Goal: Entertainment & Leisure: Consume media (video, audio)

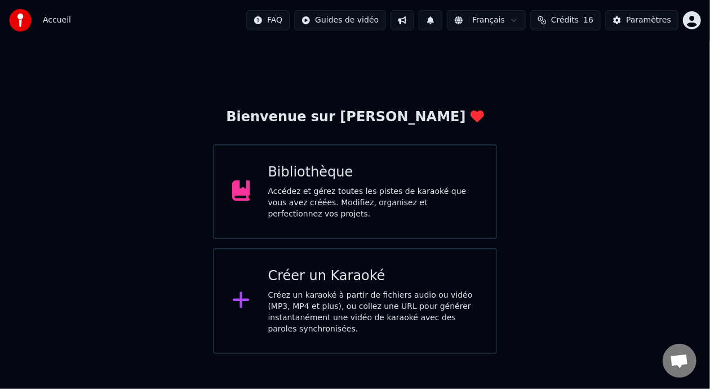
click at [388, 195] on div "Accédez et gérez toutes les pistes de karaoké que vous avez créées. Modifiez, o…" at bounding box center [373, 203] width 210 height 34
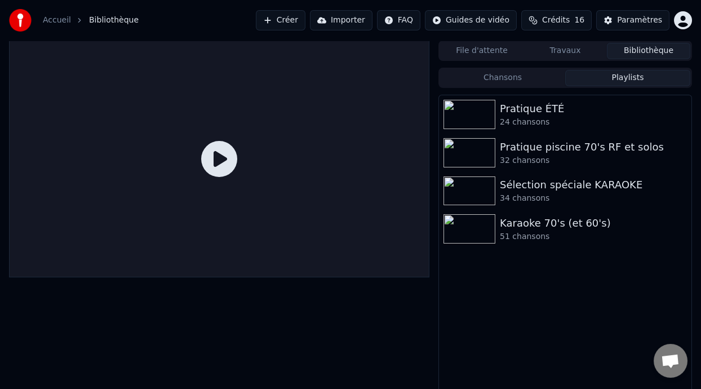
click at [636, 76] on button "Playlists" at bounding box center [627, 78] width 125 height 16
click at [544, 113] on div "Pratique ÉTÉ" at bounding box center [588, 109] width 176 height 16
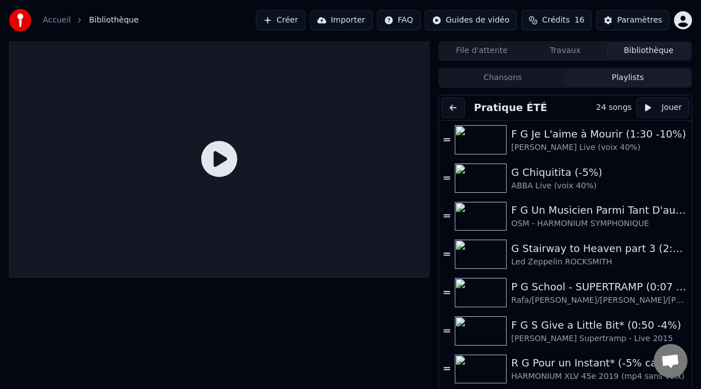
click at [623, 74] on button "Playlists" at bounding box center [627, 78] width 125 height 16
click at [622, 75] on button "Playlists" at bounding box center [627, 78] width 125 height 16
click at [610, 78] on button "Playlists" at bounding box center [627, 78] width 125 height 16
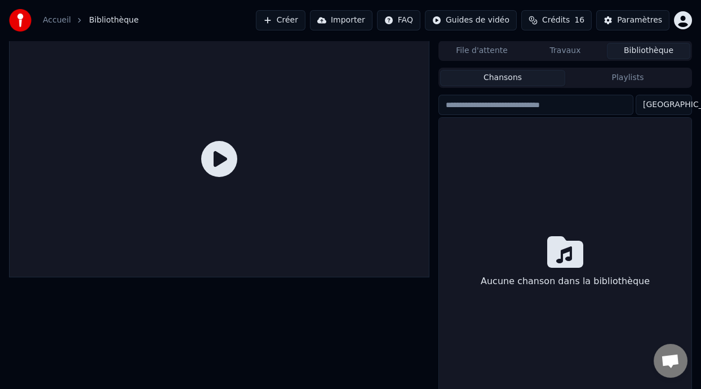
click at [504, 80] on button "Chansons" at bounding box center [502, 78] width 125 height 16
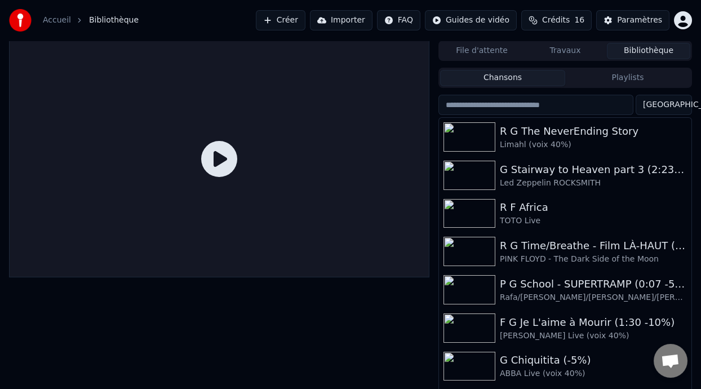
click at [625, 81] on button "Playlists" at bounding box center [627, 78] width 125 height 16
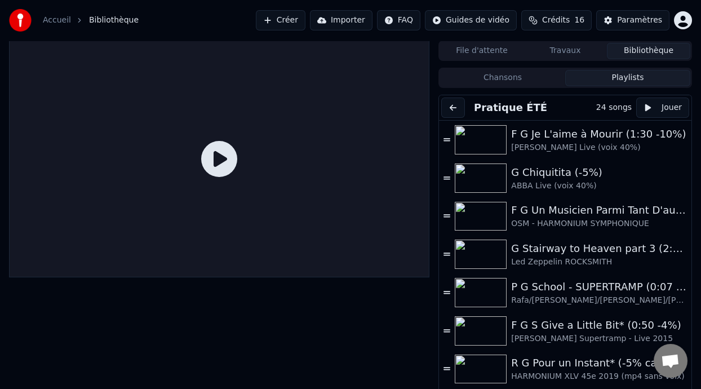
click at [455, 111] on button at bounding box center [453, 107] width 24 height 20
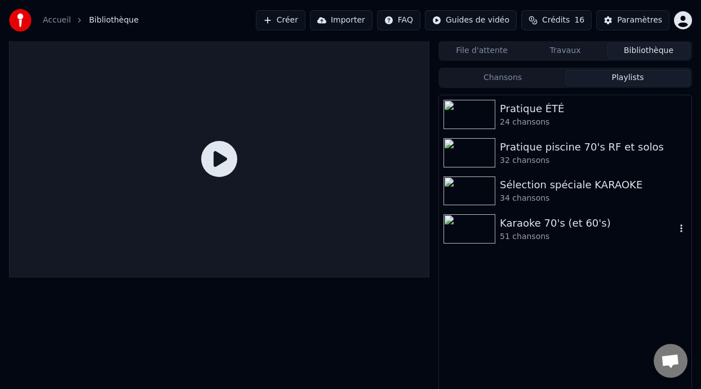
click at [548, 228] on div "Karaoke 70's (et 60's)" at bounding box center [588, 223] width 176 height 16
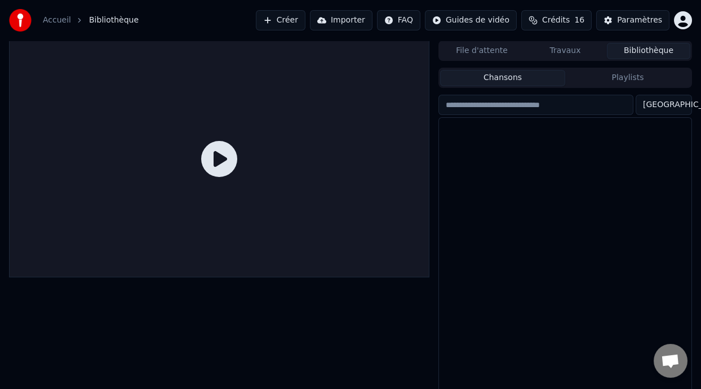
click at [539, 72] on button "Chansons" at bounding box center [502, 78] width 125 height 16
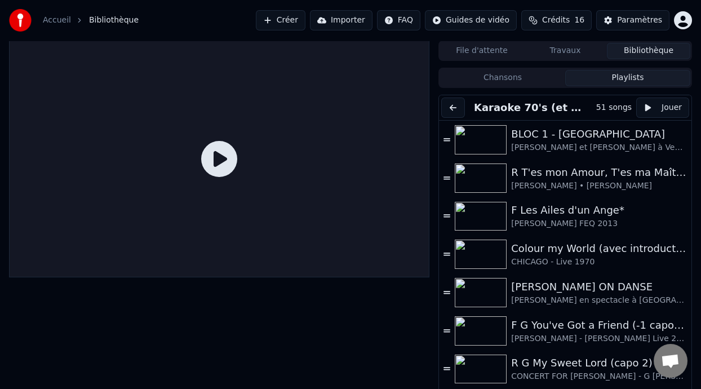
click at [634, 76] on button "Playlists" at bounding box center [627, 78] width 125 height 16
click at [518, 78] on button "Chansons" at bounding box center [502, 78] width 125 height 16
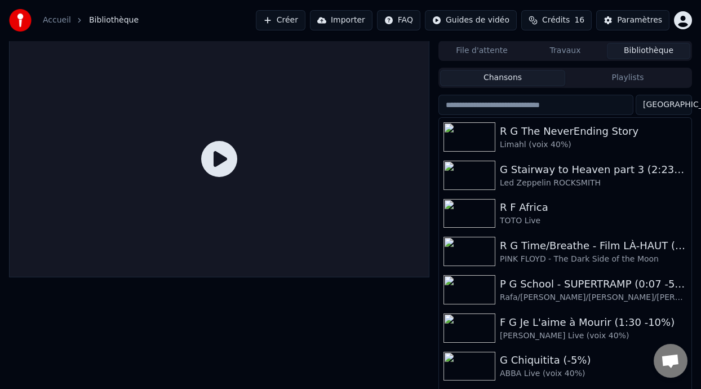
click at [630, 78] on button "Playlists" at bounding box center [627, 78] width 125 height 16
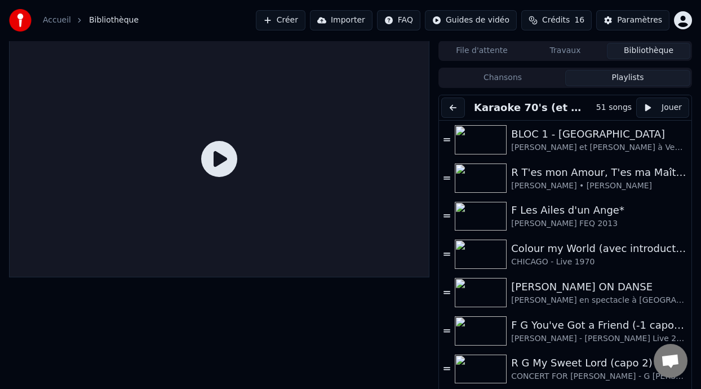
click at [455, 105] on button at bounding box center [453, 107] width 24 height 20
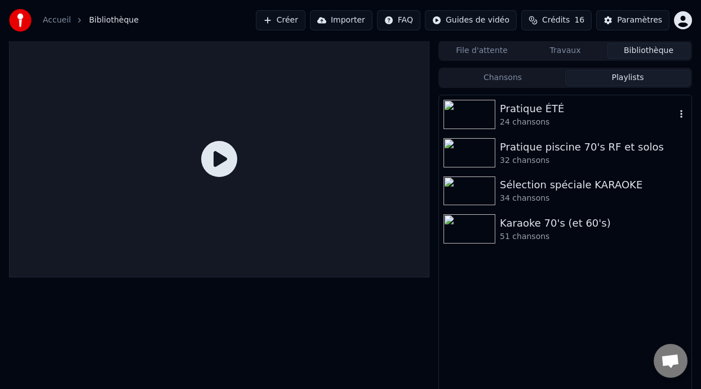
click at [561, 116] on div "Pratique ÉTÉ" at bounding box center [588, 109] width 176 height 16
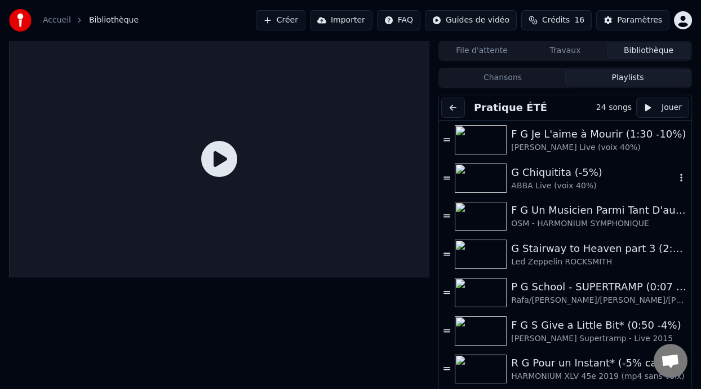
click at [676, 174] on icon "button" at bounding box center [681, 177] width 11 height 9
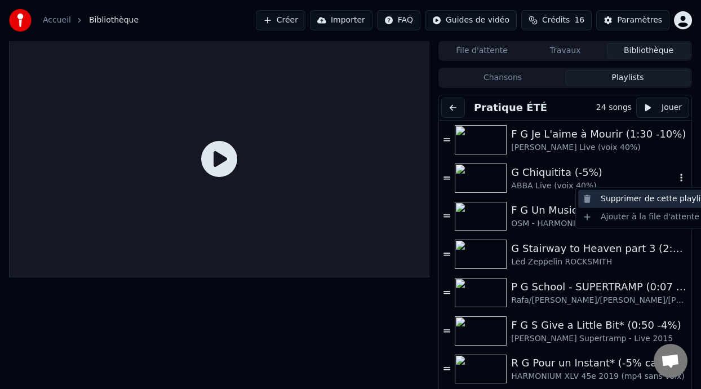
click at [656, 197] on div "Supprimer de cette playlist" at bounding box center [645, 199] width 134 height 18
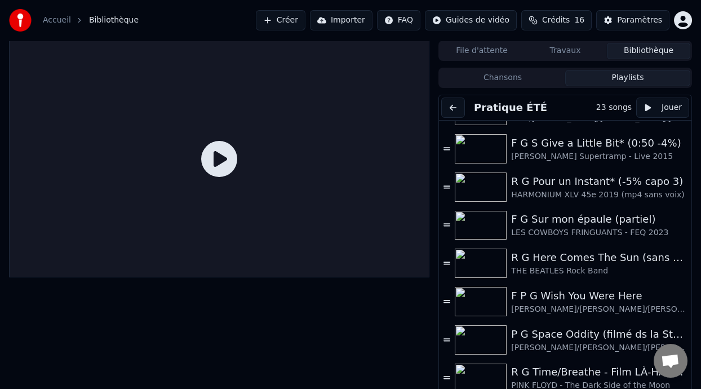
scroll to position [152, 0]
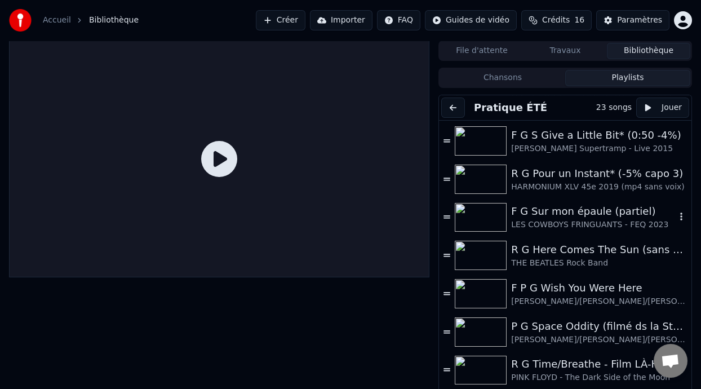
click at [676, 215] on icon "button" at bounding box center [681, 216] width 11 height 9
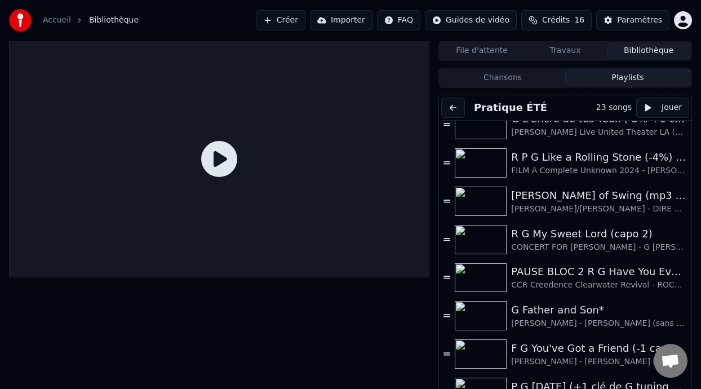
scroll to position [551, 0]
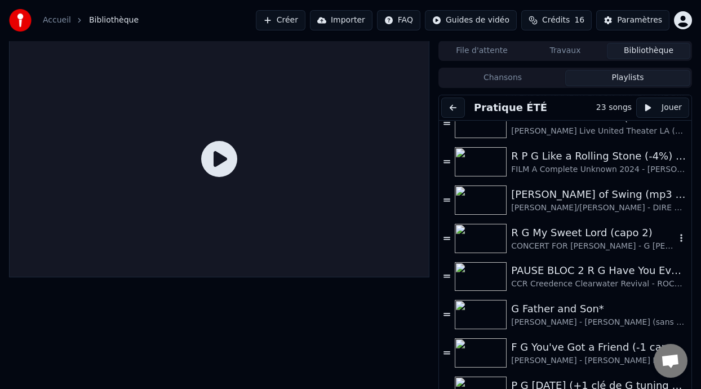
click at [601, 237] on div "R G My Sweet Lord (capo 2)" at bounding box center [593, 233] width 165 height 16
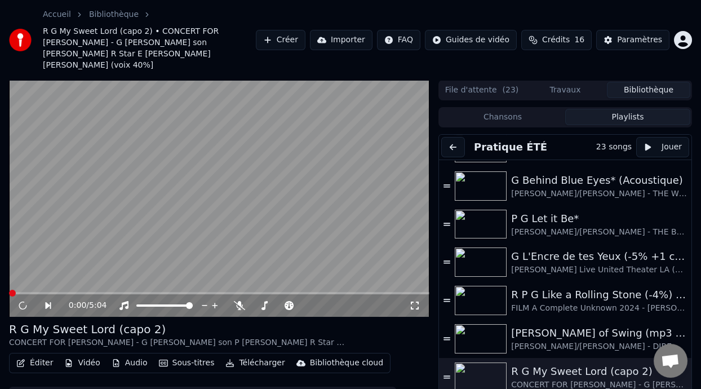
scroll to position [457, 0]
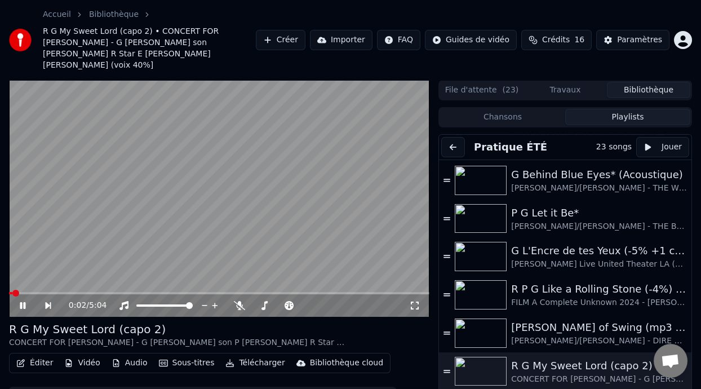
click at [21, 302] on icon at bounding box center [23, 305] width 6 height 7
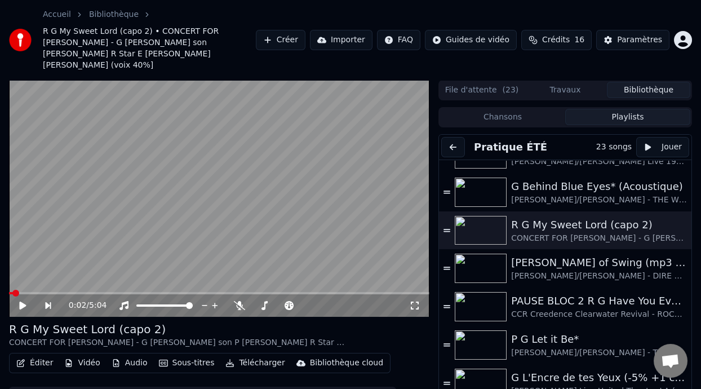
scroll to position [462, 0]
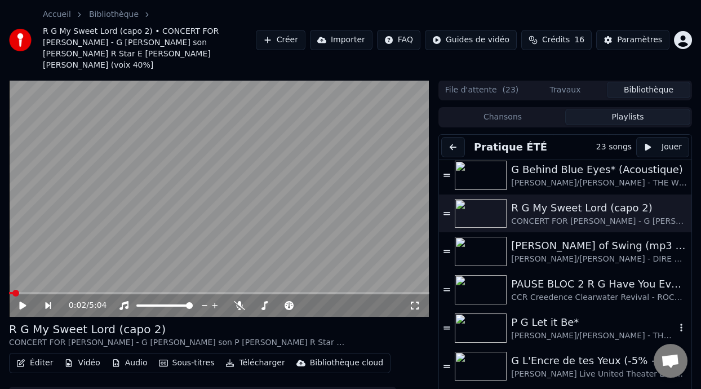
click at [574, 314] on div "P G Let it Be*" at bounding box center [593, 322] width 165 height 16
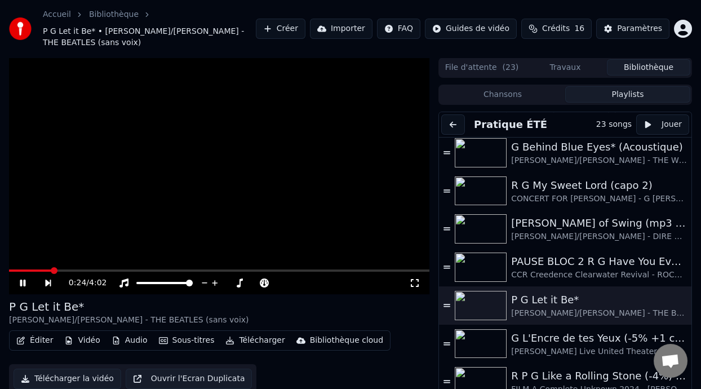
click at [22, 281] on icon at bounding box center [30, 282] width 25 height 9
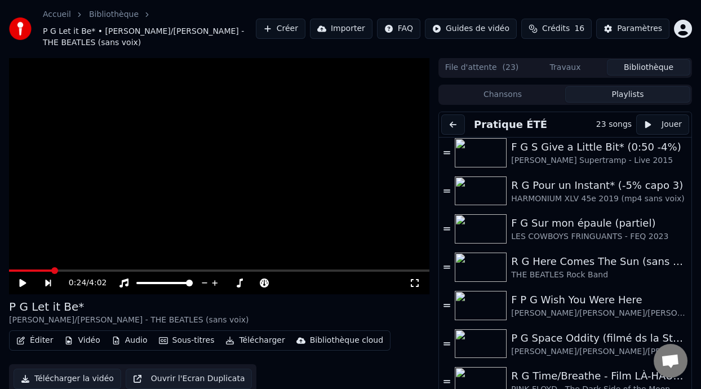
scroll to position [160, 0]
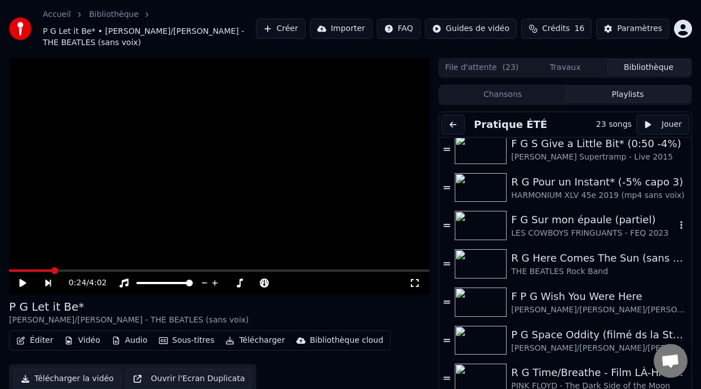
click at [676, 224] on icon "button" at bounding box center [681, 224] width 11 height 9
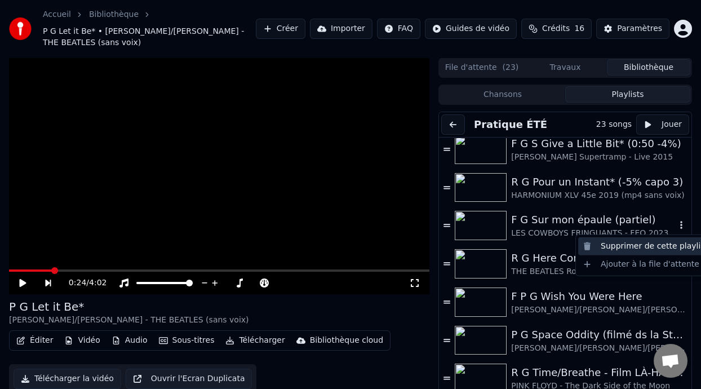
click at [653, 250] on div "Supprimer de cette playlist" at bounding box center [645, 246] width 134 height 18
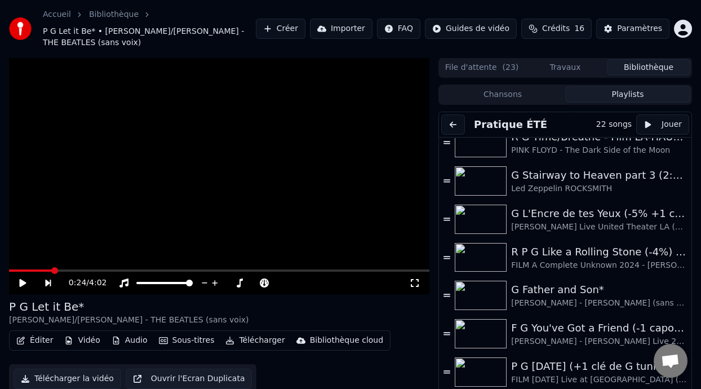
scroll to position [554, 0]
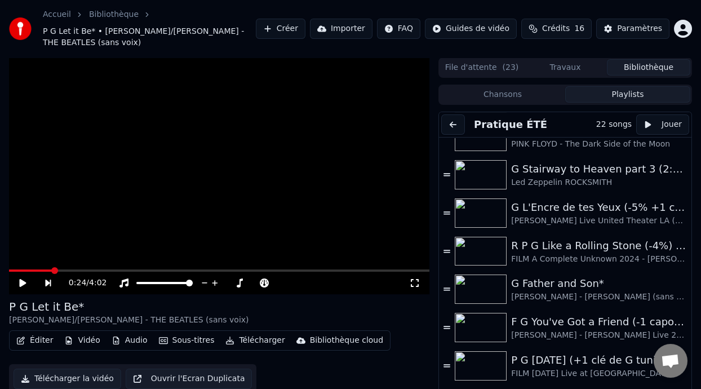
click at [556, 364] on div "P G [DATE] (+1 clé de G tuning D standard)" at bounding box center [593, 360] width 165 height 16
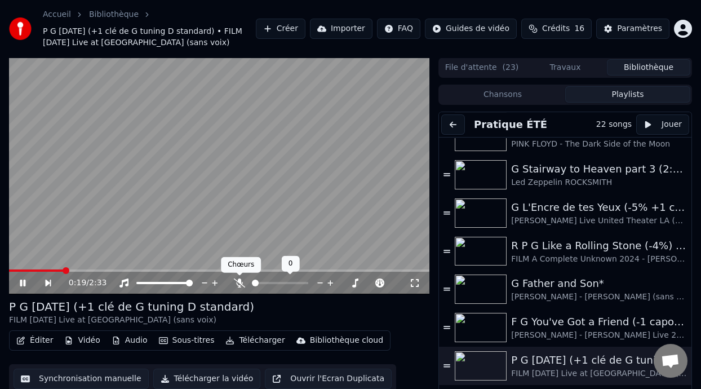
click at [239, 282] on icon at bounding box center [239, 282] width 11 height 9
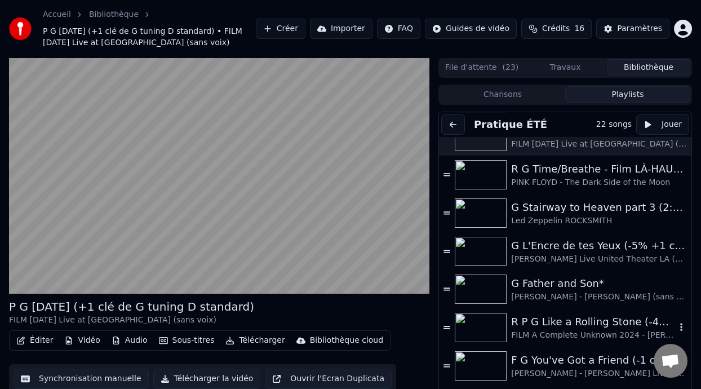
click at [589, 330] on div "FILM A Complete Unknown 2024 - [PERSON_NAME] [PERSON_NAME] 32%)" at bounding box center [593, 335] width 165 height 11
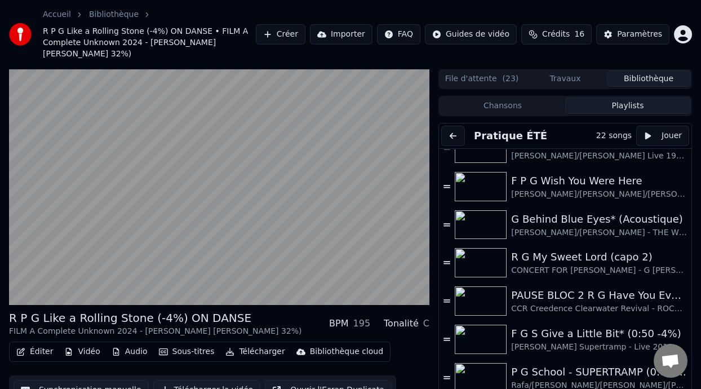
scroll to position [128, 0]
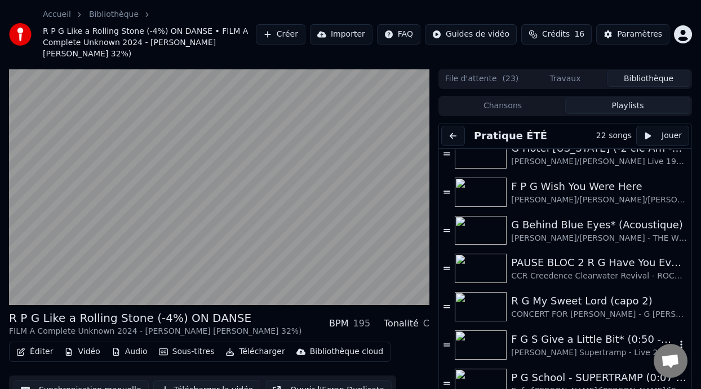
click at [562, 347] on div "[PERSON_NAME] Supertramp - Live 2015" at bounding box center [593, 352] width 165 height 11
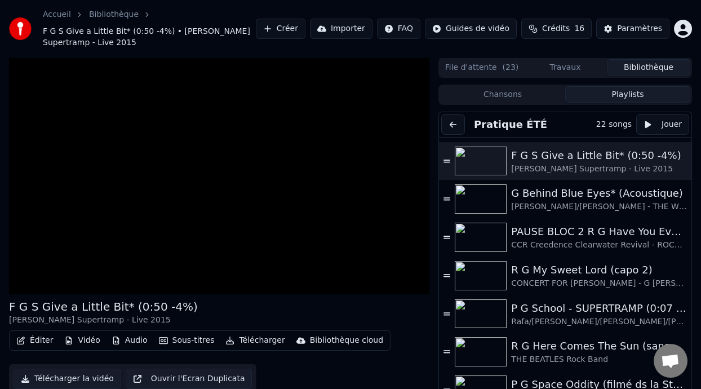
scroll to position [190, 0]
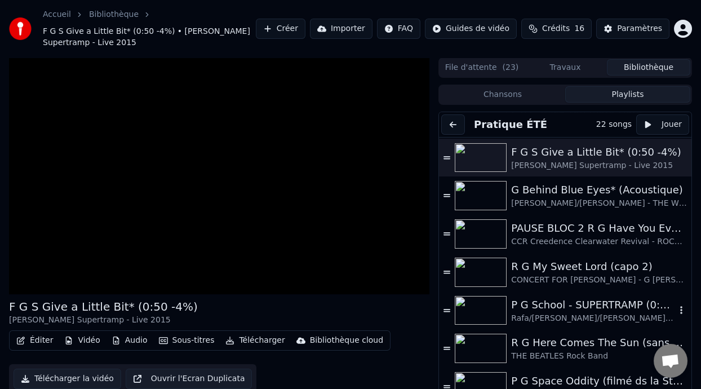
click at [579, 307] on div "P G School - SUPERTRAMP (0:07 -5%)" at bounding box center [593, 305] width 165 height 16
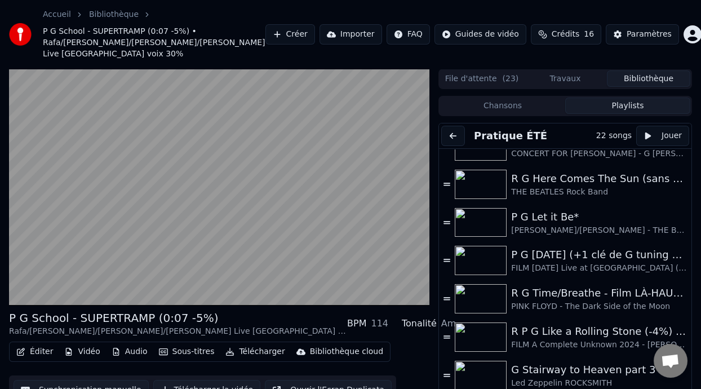
scroll to position [452, 0]
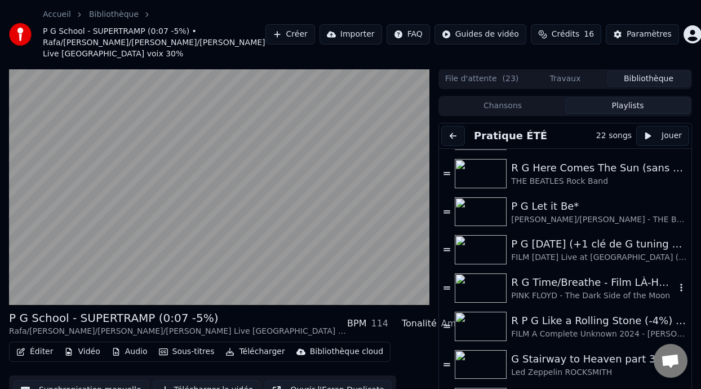
click at [597, 284] on div "R G Time/Breathe - Film LÀ-HAUT (UP Pixar Disney) 0:21 - [PERSON_NAME] & [PERSO…" at bounding box center [593, 282] width 165 height 16
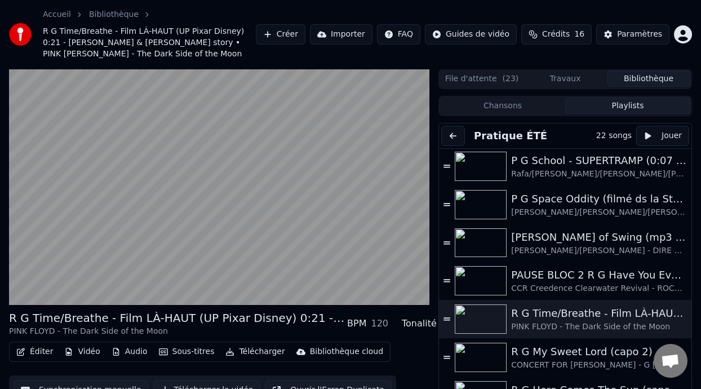
scroll to position [270, 0]
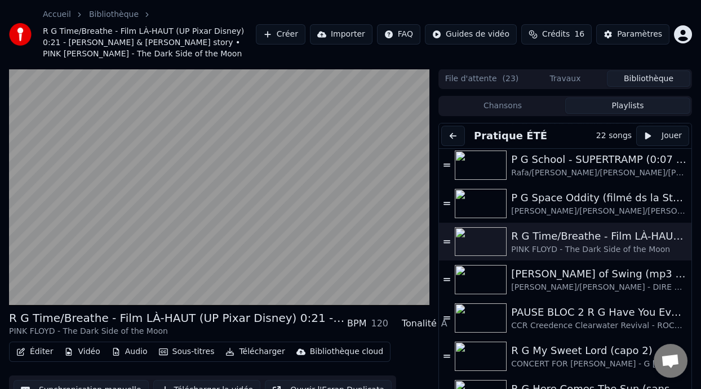
click at [558, 354] on div "R G My Sweet Lord (capo 2)" at bounding box center [593, 351] width 165 height 16
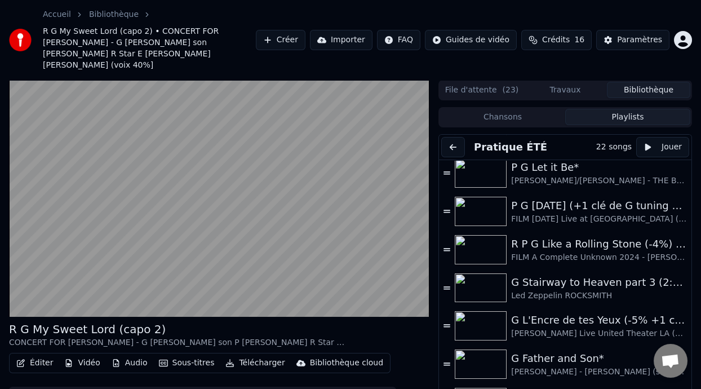
scroll to position [543, 0]
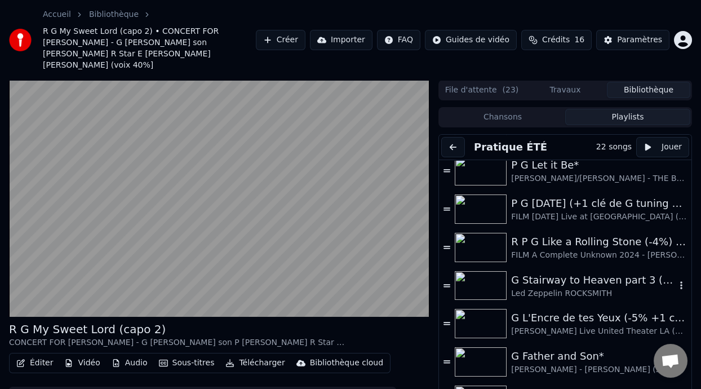
click at [585, 276] on div "G Stairway to Heaven part 3 (2:23 - 5:44) -8%" at bounding box center [593, 280] width 165 height 16
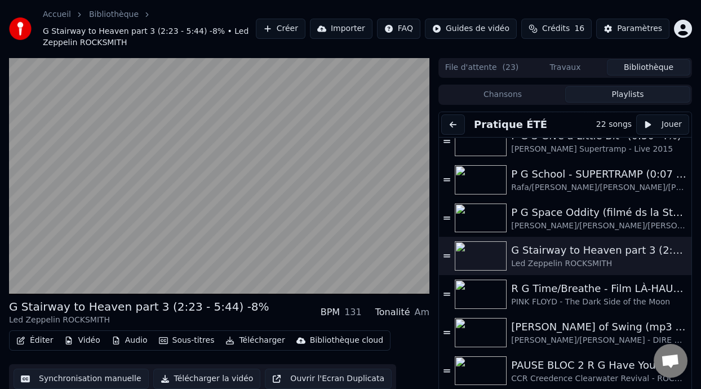
scroll to position [281, 0]
click at [563, 292] on div "R G Time/Breathe - Film LÀ-HAUT (UP Pixar Disney) 0:21 - [PERSON_NAME] & [PERSO…" at bounding box center [593, 290] width 165 height 16
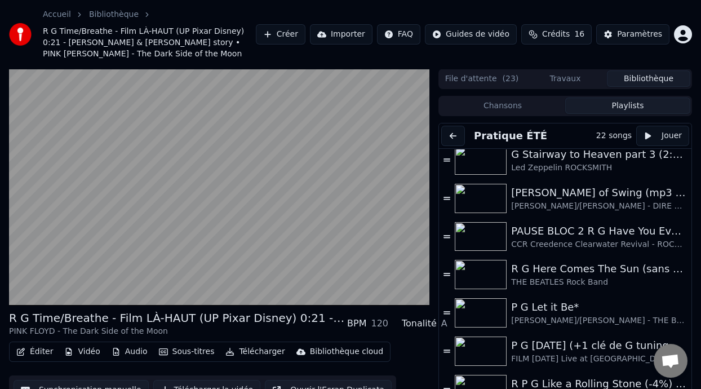
scroll to position [431, 0]
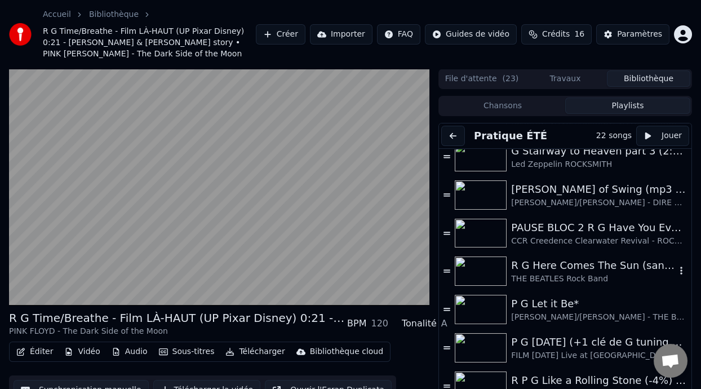
click at [561, 267] on div "R G Here Comes The Sun (sans capo)" at bounding box center [593, 266] width 165 height 16
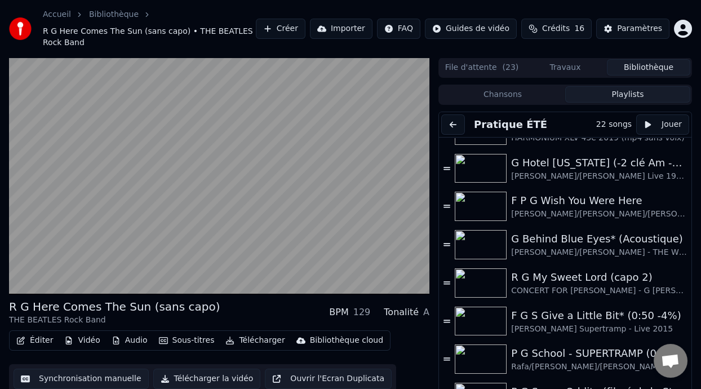
scroll to position [183, 0]
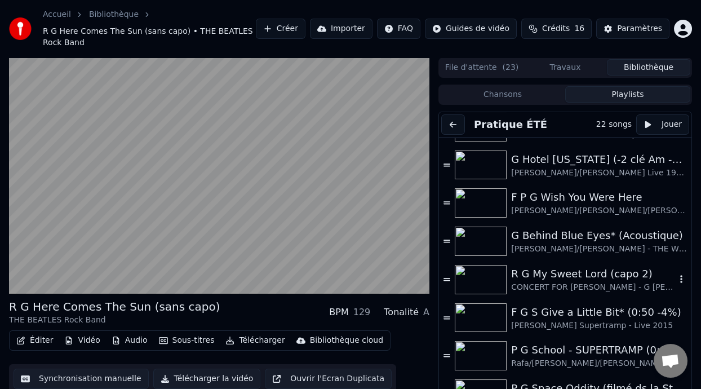
click at [557, 272] on div "R G My Sweet Lord (capo 2)" at bounding box center [593, 274] width 165 height 16
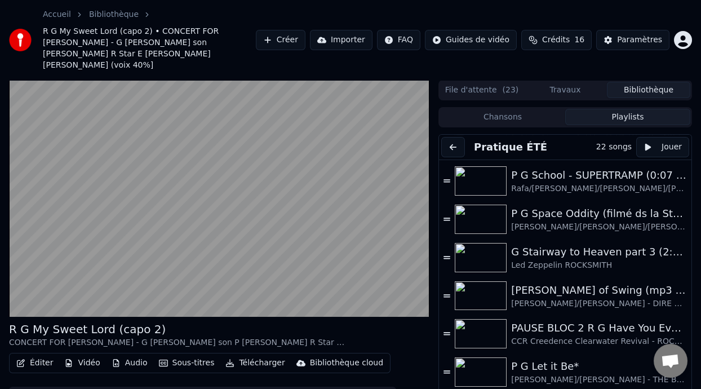
scroll to position [385, 0]
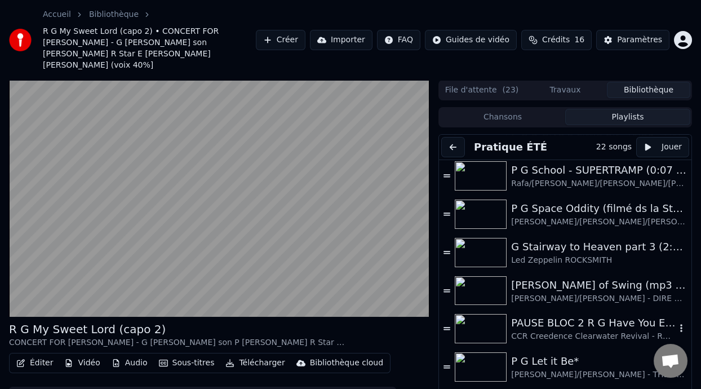
click at [574, 315] on div "PAUSE BLOC 2 R G Have You Ever Seen the Rain ON DANSE" at bounding box center [593, 323] width 165 height 16
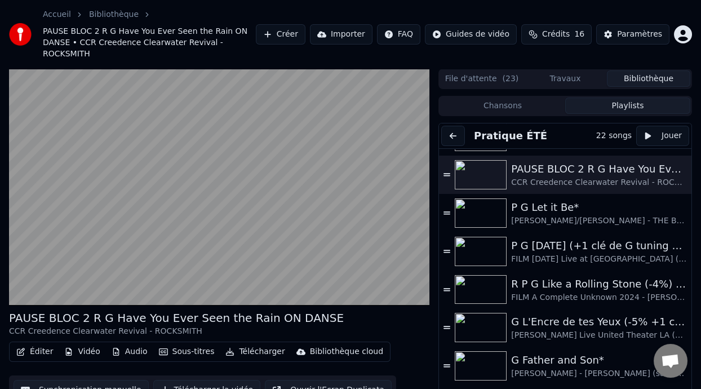
scroll to position [542, 0]
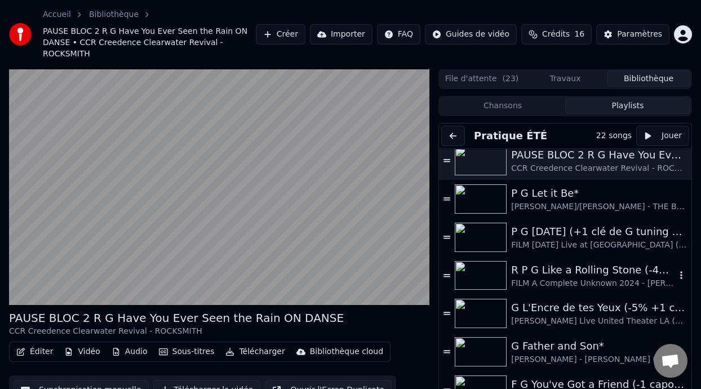
click at [598, 262] on div "R P G Like a Rolling Stone (-4%) ON DANSE" at bounding box center [593, 270] width 165 height 16
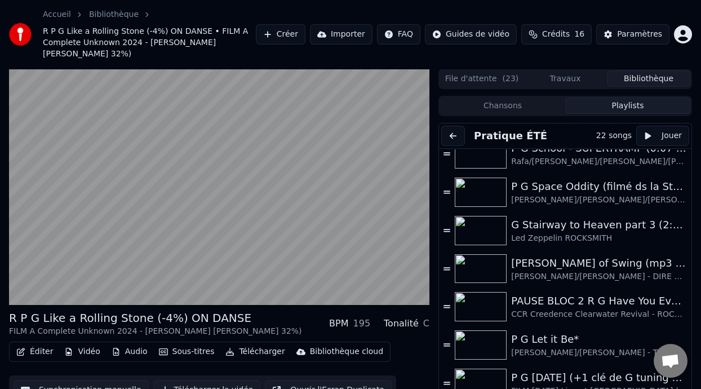
scroll to position [394, 0]
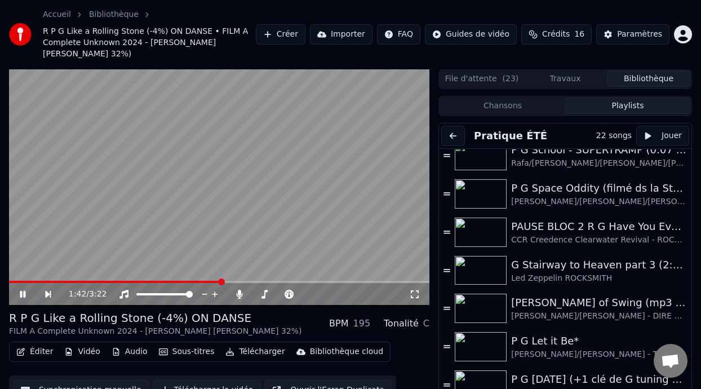
click at [24, 292] on icon at bounding box center [23, 294] width 6 height 7
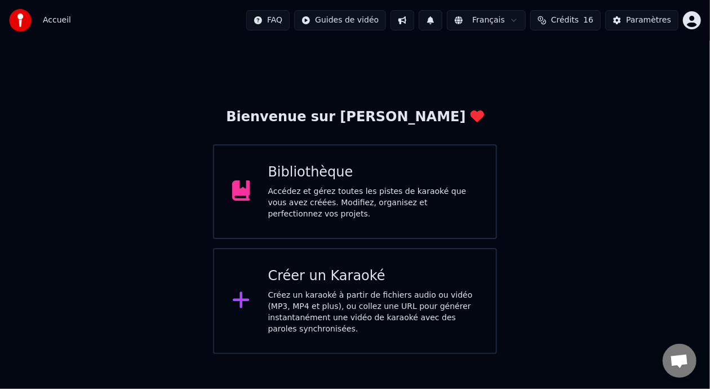
click at [415, 187] on div "Bibliothèque Accédez et gérez toutes les pistes de karaoké que vous avez créées…" at bounding box center [373, 191] width 210 height 56
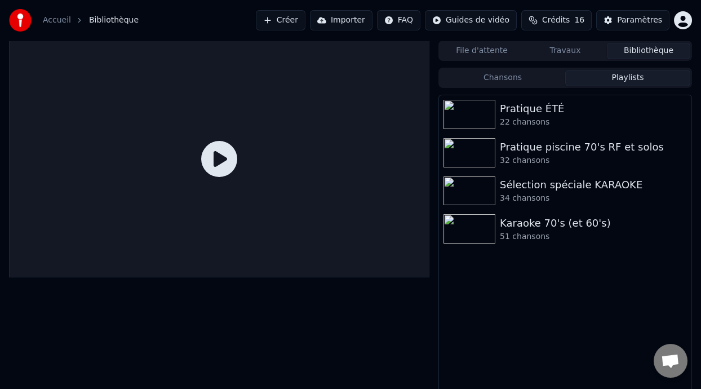
click at [624, 76] on button "Playlists" at bounding box center [627, 78] width 125 height 16
click at [544, 111] on div "Pratique ÉTÉ" at bounding box center [588, 109] width 176 height 16
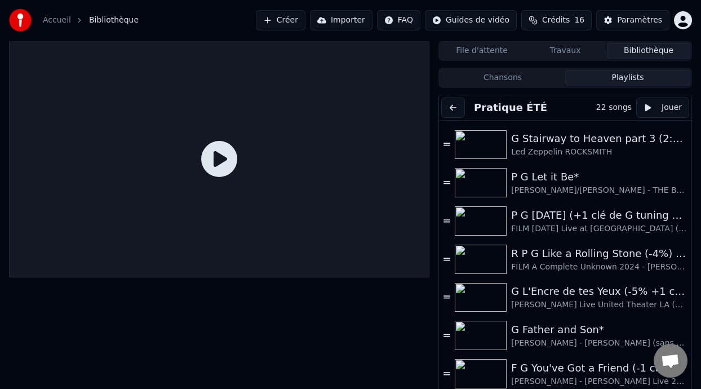
scroll to position [554, 0]
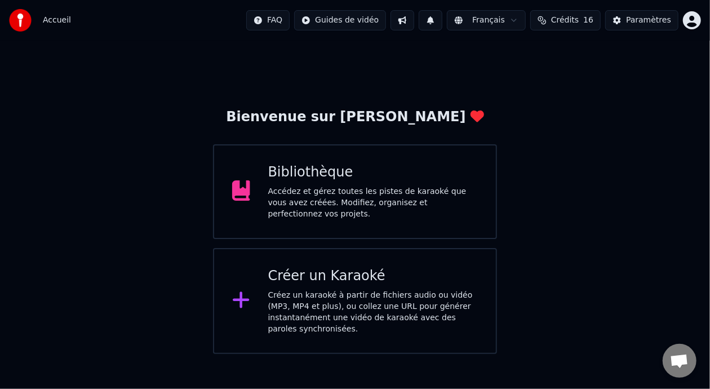
click at [356, 188] on div "Bibliothèque Accédez et gérez toutes les pistes de karaoké que vous avez créées…" at bounding box center [373, 191] width 210 height 56
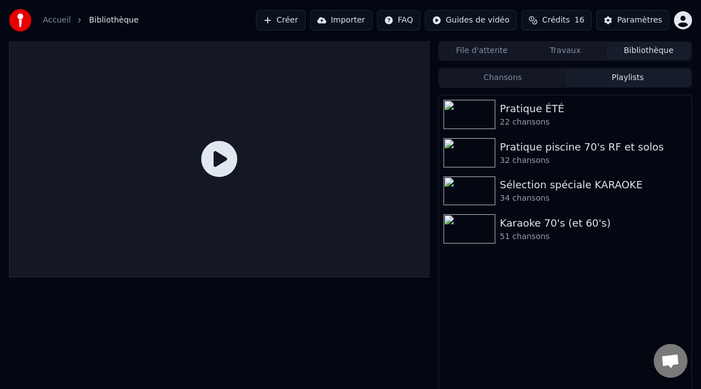
click at [623, 78] on button "Playlists" at bounding box center [627, 78] width 125 height 16
click at [542, 224] on div "Karaoke 70's (et 60's)" at bounding box center [588, 223] width 176 height 16
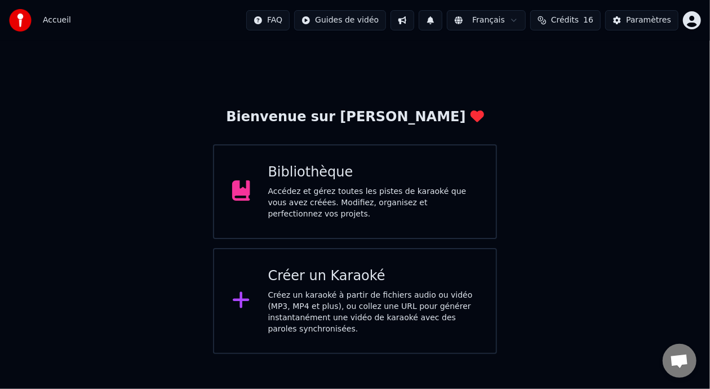
click at [354, 196] on div "Accédez et gérez toutes les pistes de karaoké que vous avez créées. Modifiez, o…" at bounding box center [373, 203] width 210 height 34
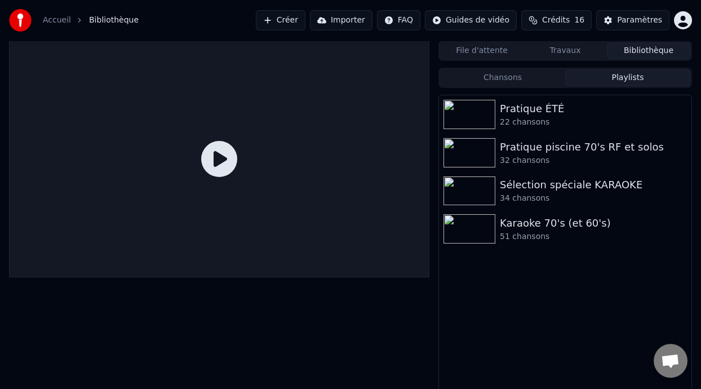
click at [627, 76] on button "Playlists" at bounding box center [627, 78] width 125 height 16
click at [574, 114] on div "Pratique ÉTÉ" at bounding box center [588, 109] width 176 height 16
